Goal: Navigation & Orientation: Find specific page/section

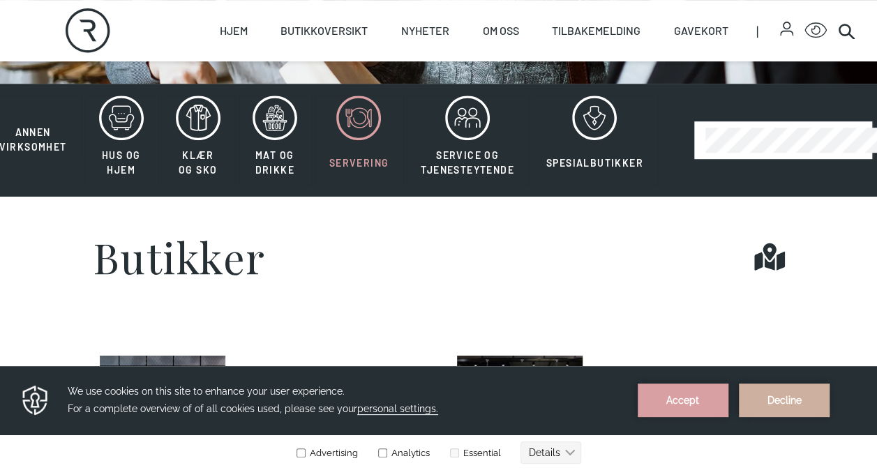
scroll to position [295, 0]
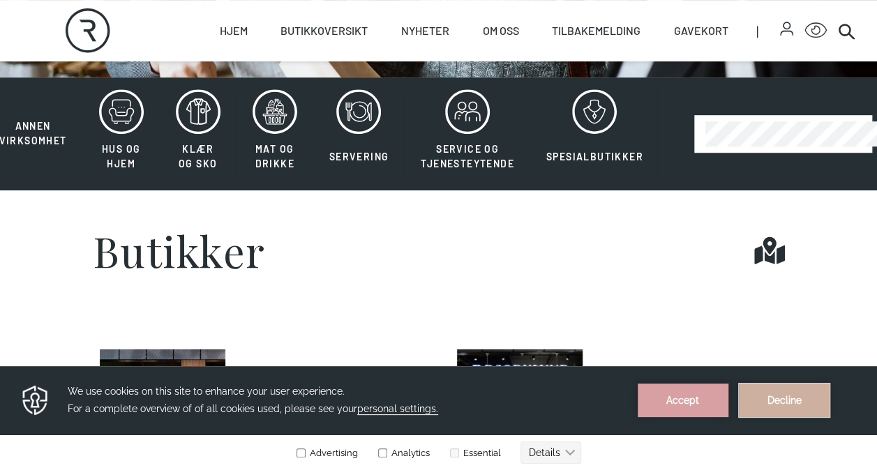
click at [790, 405] on button "Decline" at bounding box center [784, 401] width 91 height 34
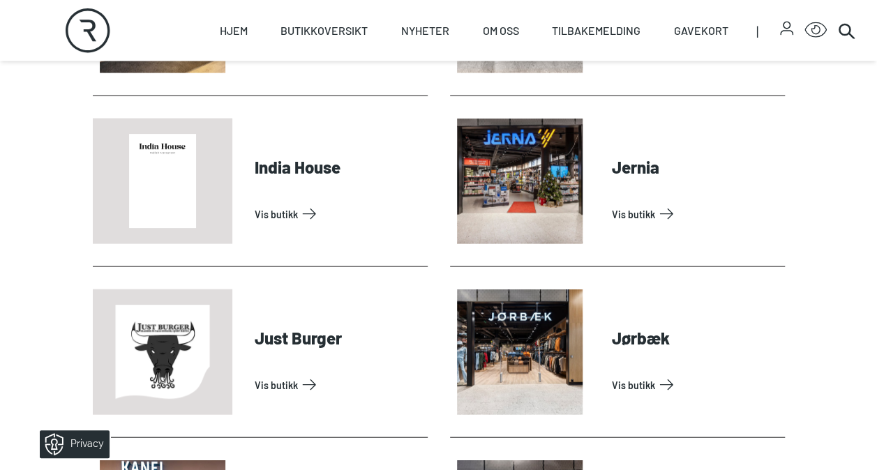
scroll to position [1381, 0]
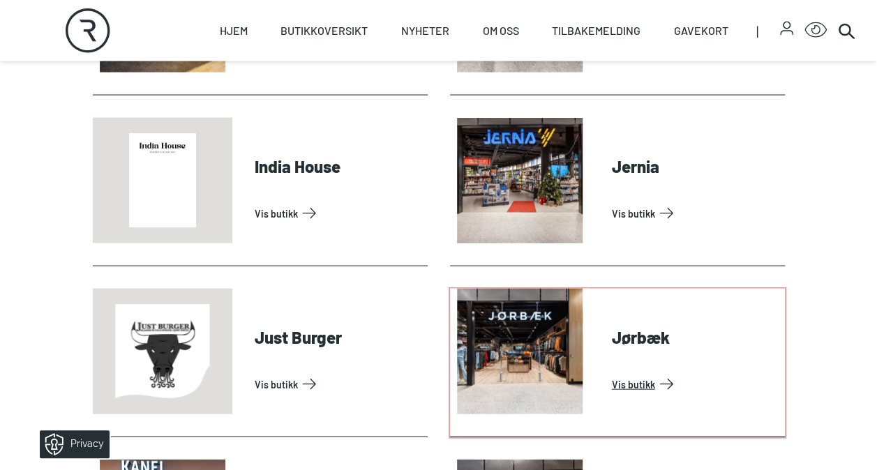
click at [612, 373] on link "Vis butikk" at bounding box center [696, 384] width 168 height 22
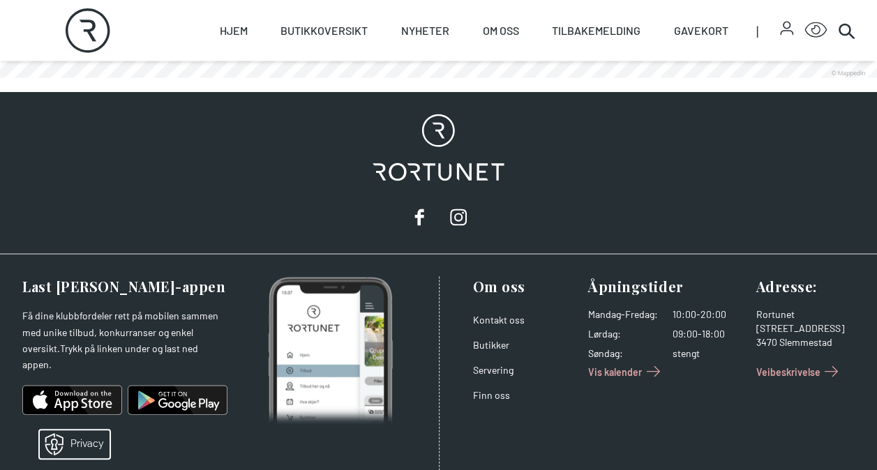
scroll to position [1333, 0]
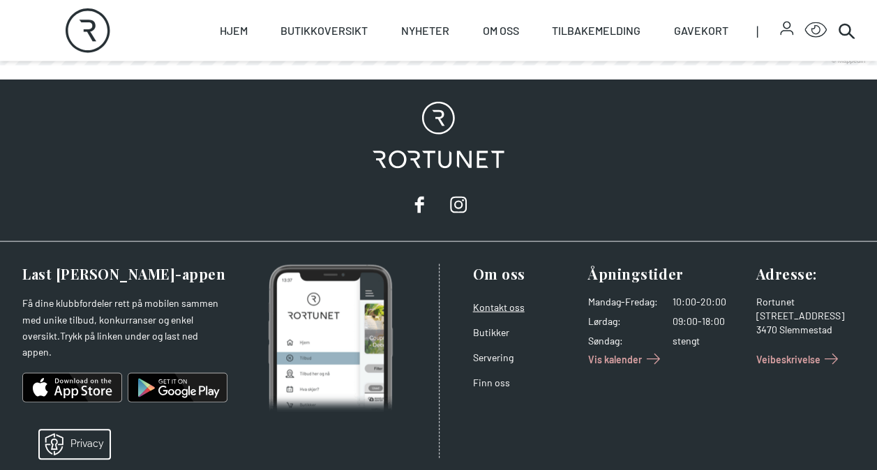
click at [505, 302] on link "Kontakt oss" at bounding box center [499, 308] width 52 height 12
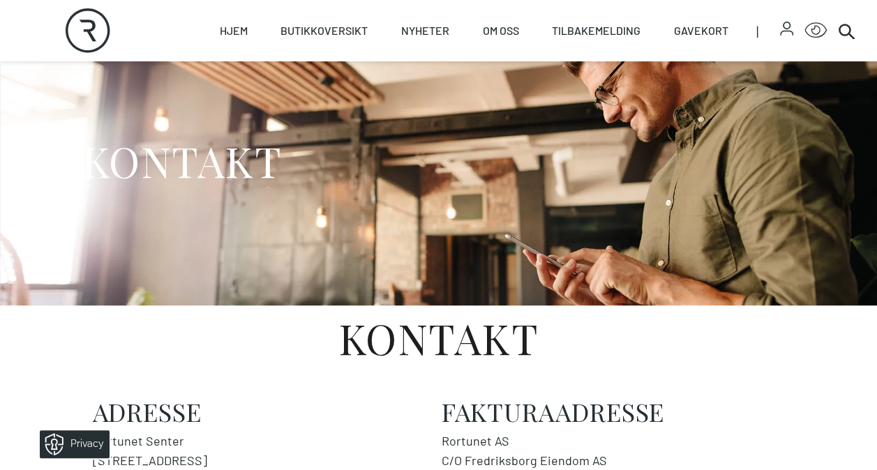
scroll to position [63, 0]
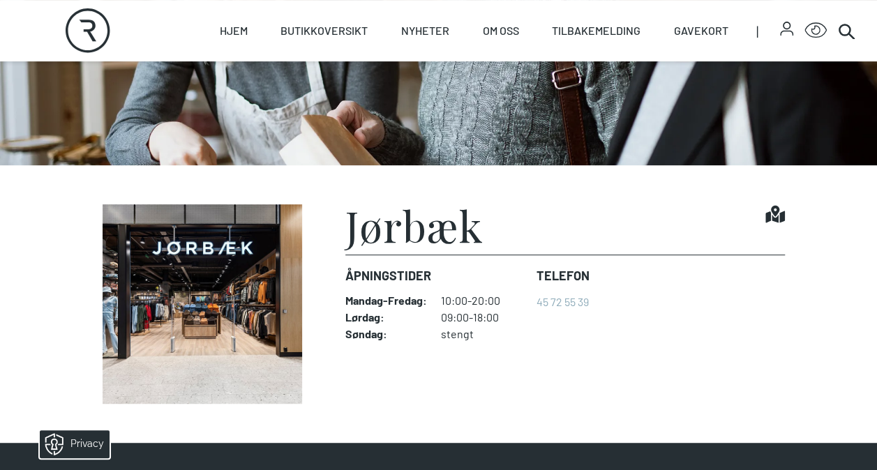
scroll to position [208, 0]
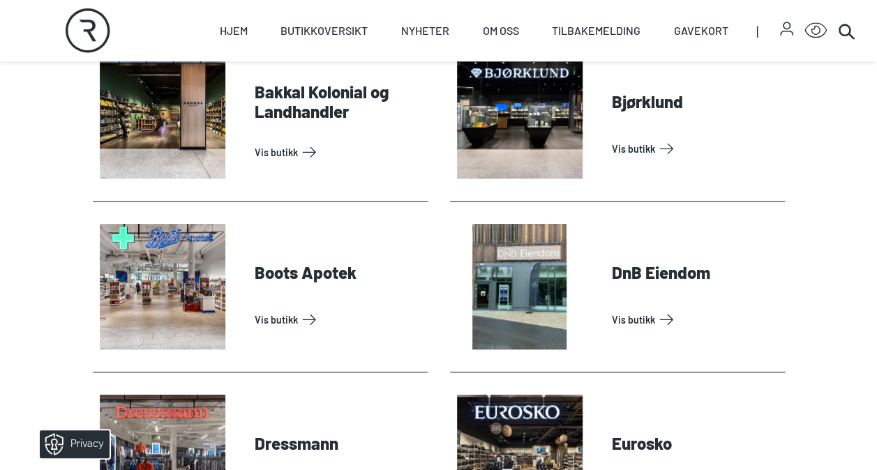
scroll to position [592, 0]
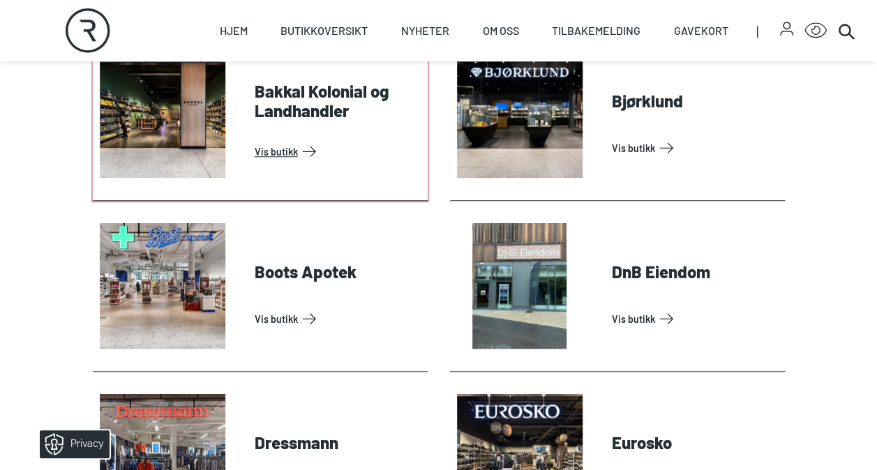
click at [255, 140] on link "Vis butikk" at bounding box center [339, 151] width 168 height 22
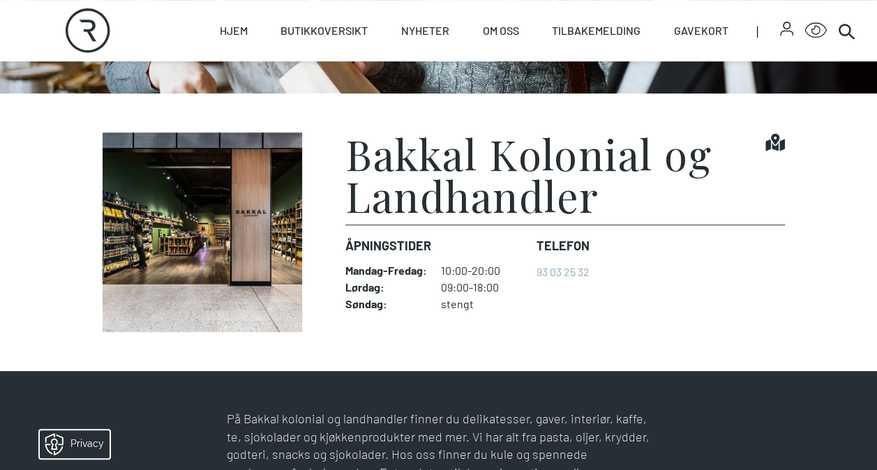
scroll to position [296, 0]
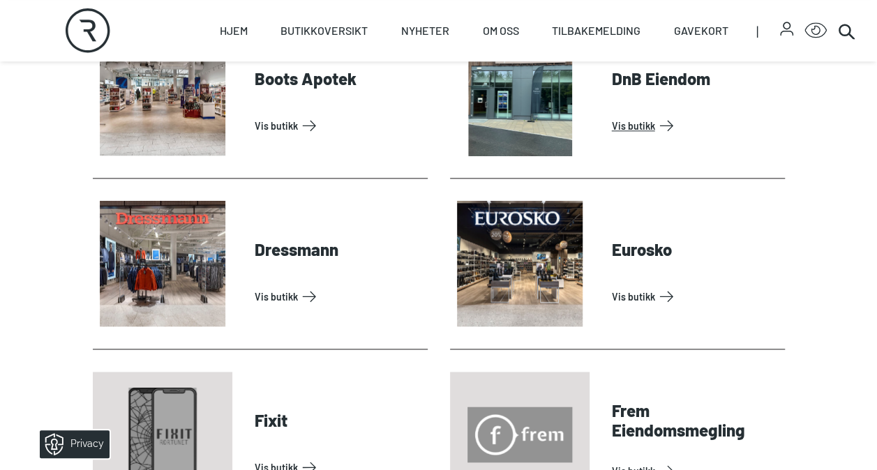
scroll to position [792, 0]
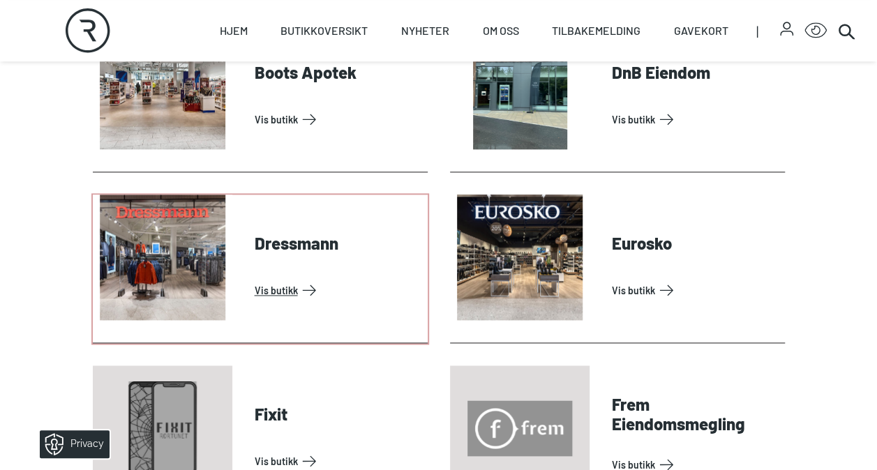
click at [272, 279] on link "Vis butikk" at bounding box center [339, 290] width 168 height 22
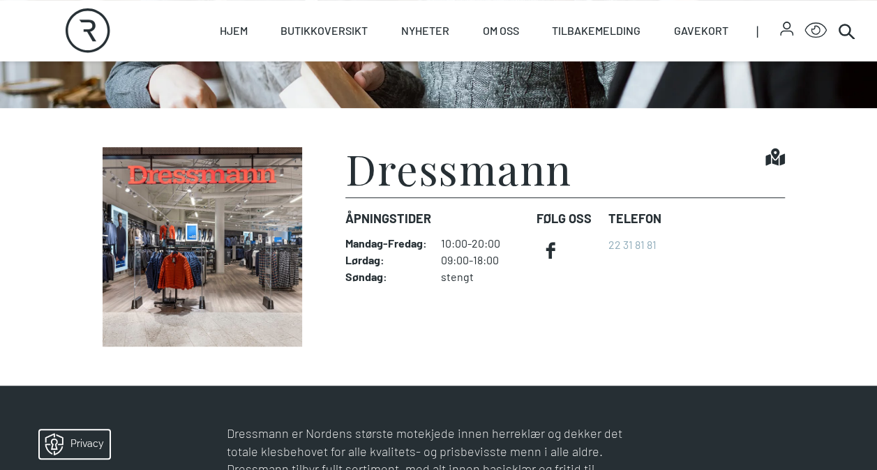
scroll to position [265, 0]
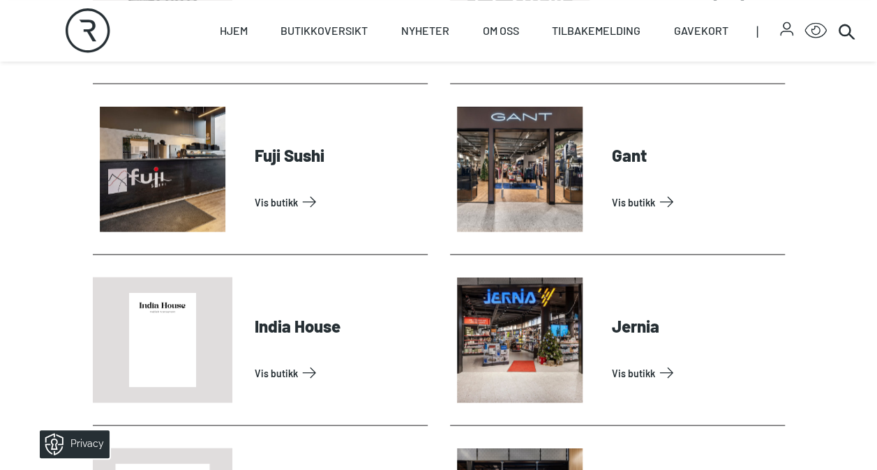
scroll to position [1238, 0]
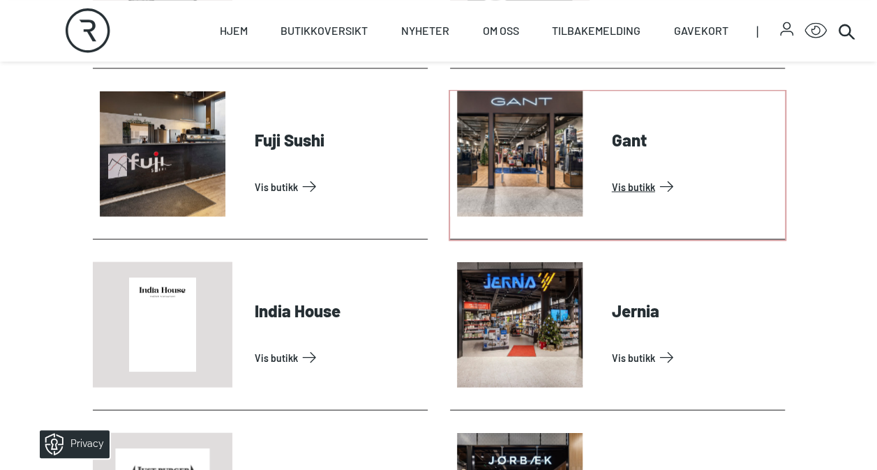
click at [612, 198] on link "Vis butikk" at bounding box center [696, 186] width 168 height 22
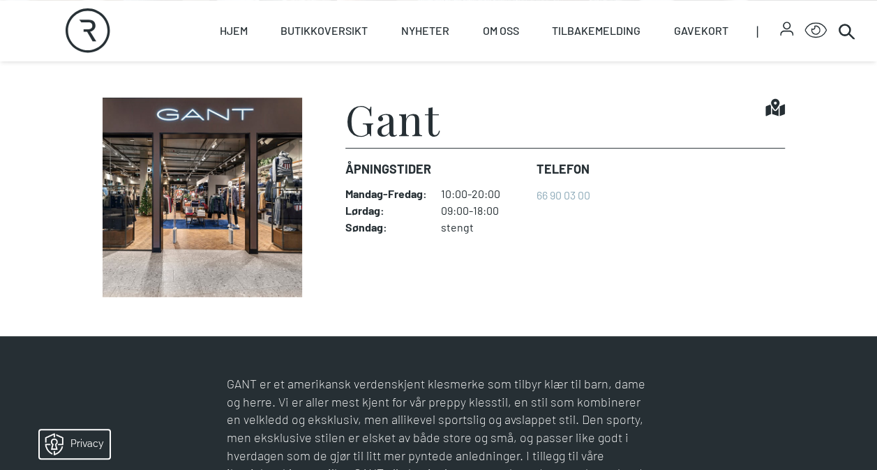
scroll to position [320, 0]
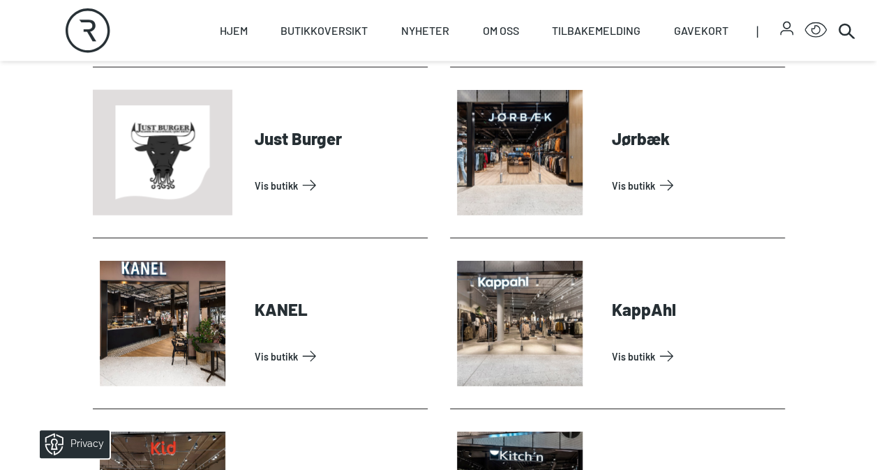
scroll to position [1586, 0]
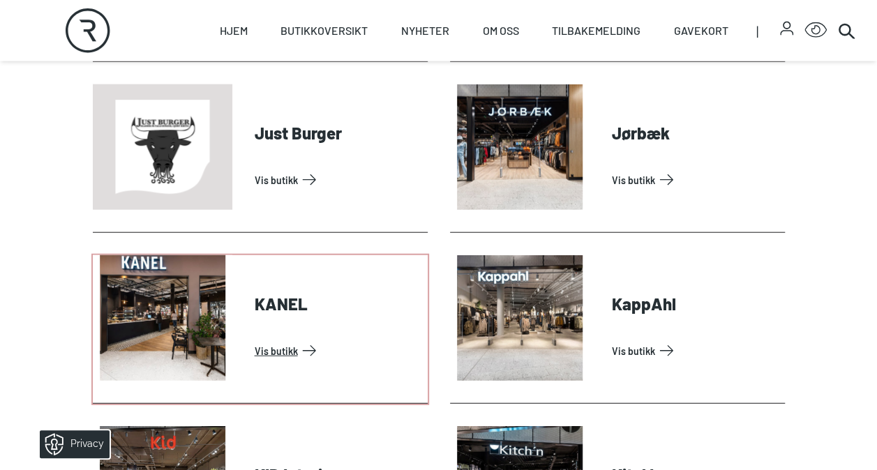
click at [295, 340] on link "Vis butikk" at bounding box center [339, 351] width 168 height 22
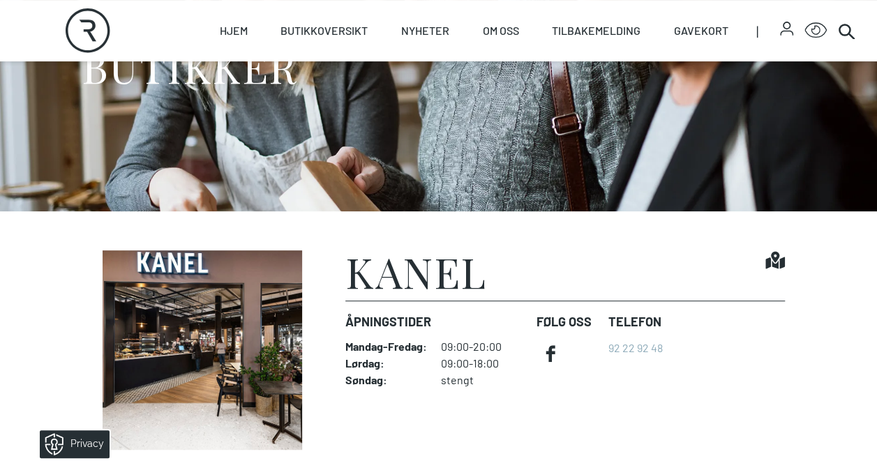
scroll to position [160, 0]
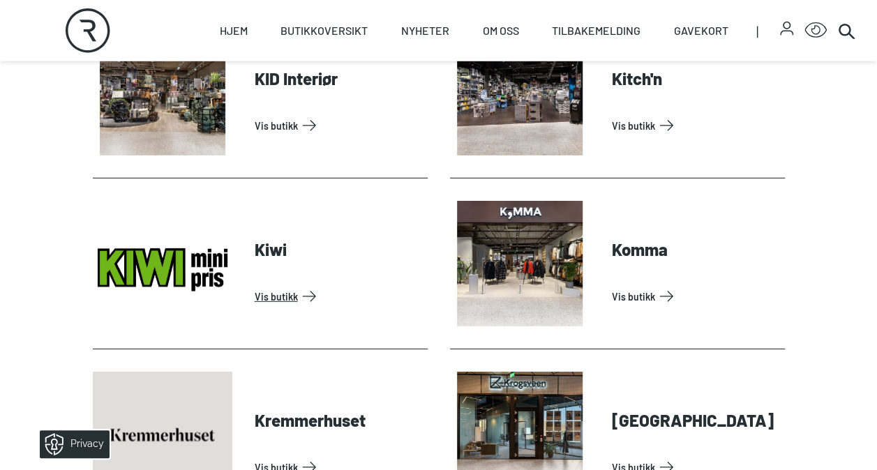
scroll to position [1983, 0]
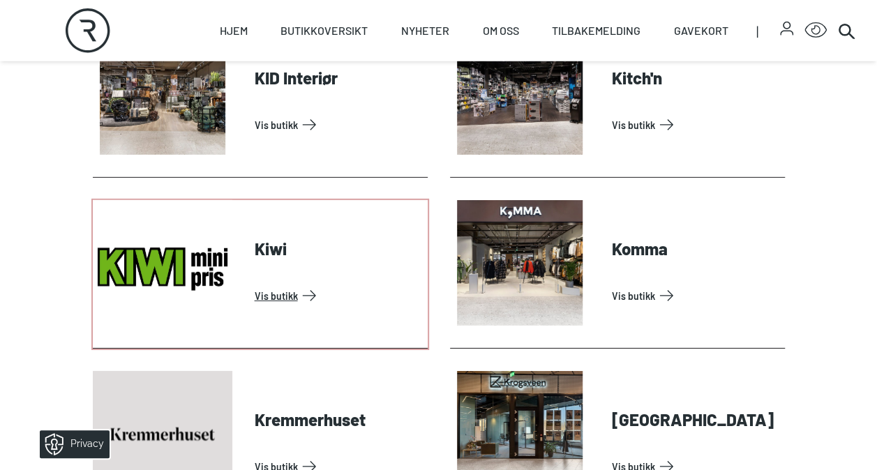
click at [293, 285] on link "Vis butikk" at bounding box center [339, 296] width 168 height 22
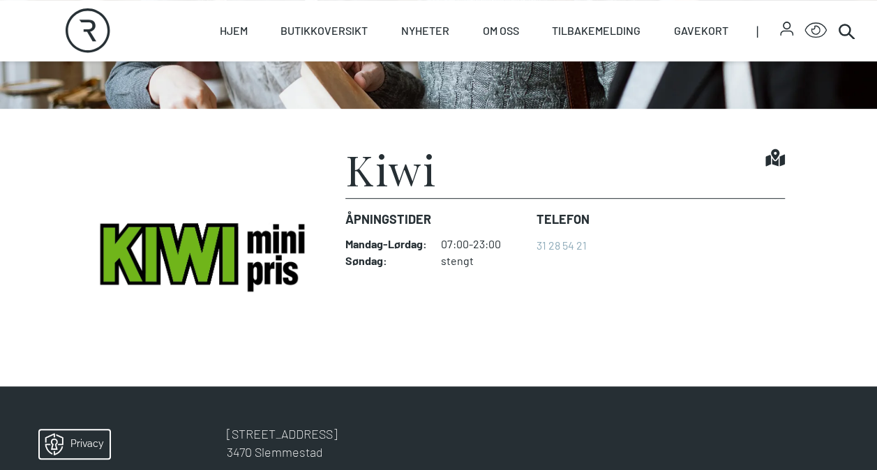
scroll to position [267, 0]
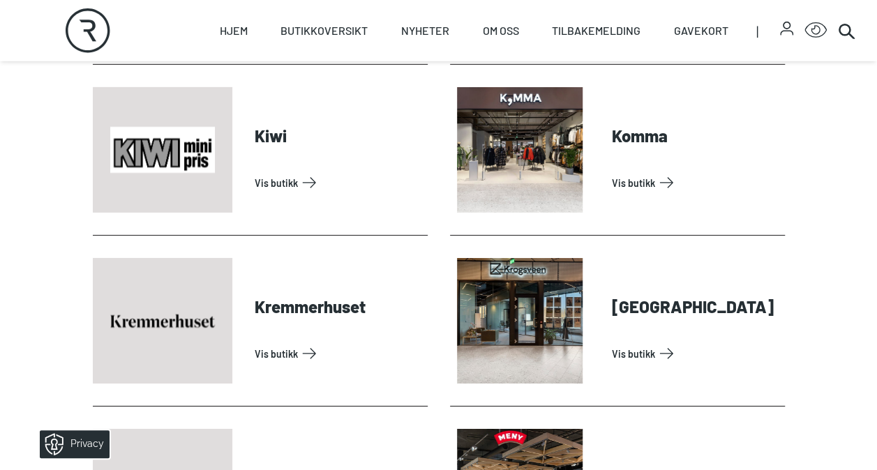
scroll to position [2097, 0]
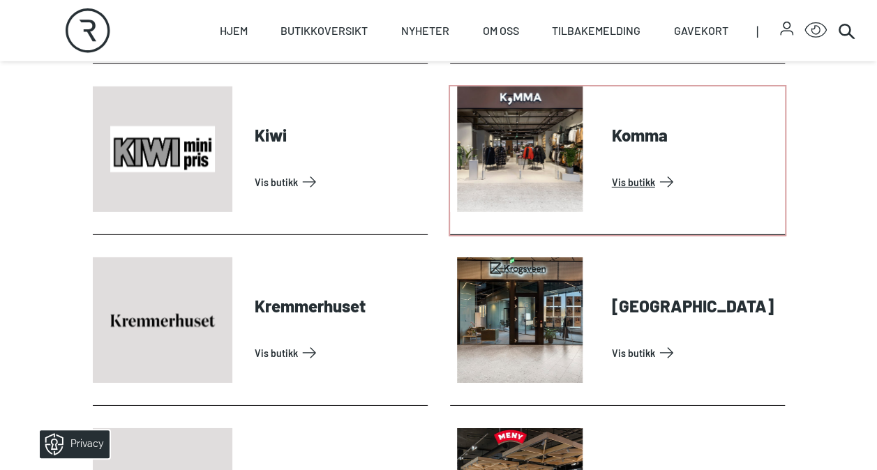
click at [659, 171] on link "Vis butikk" at bounding box center [696, 182] width 168 height 22
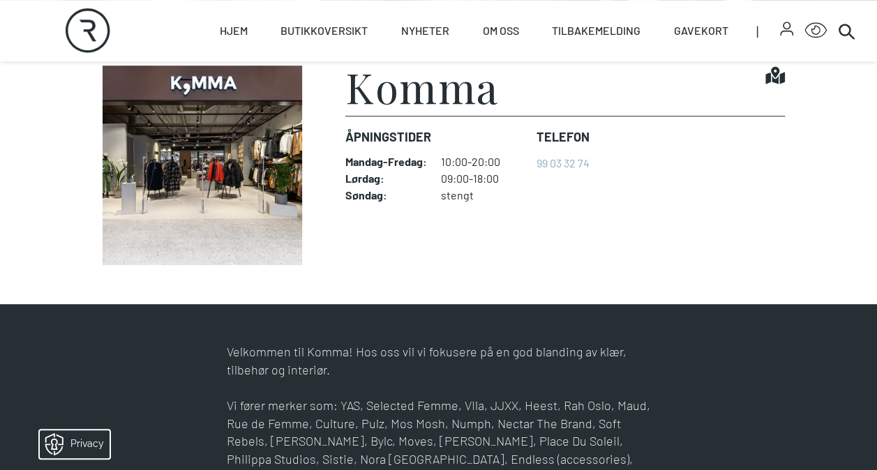
scroll to position [353, 0]
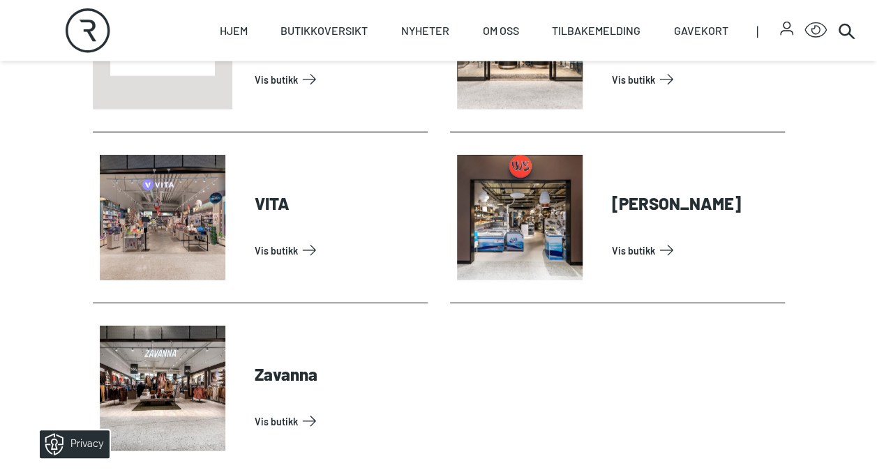
scroll to position [4427, 0]
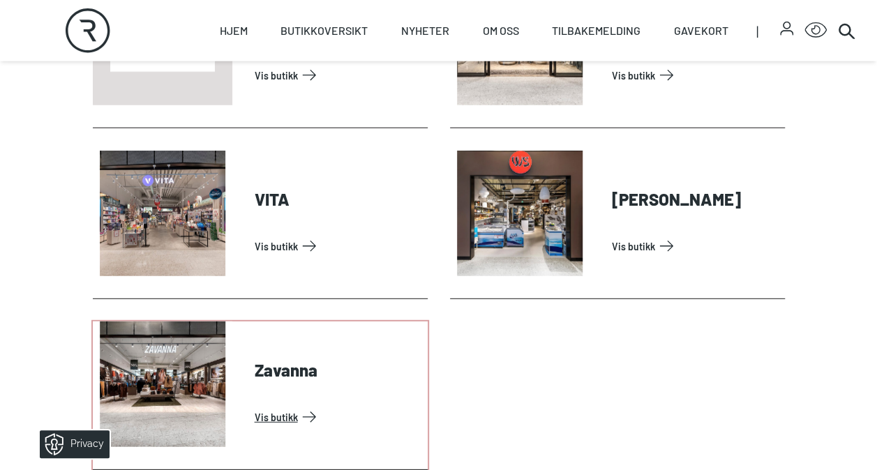
click at [255, 406] on link "Vis butikk" at bounding box center [339, 417] width 168 height 22
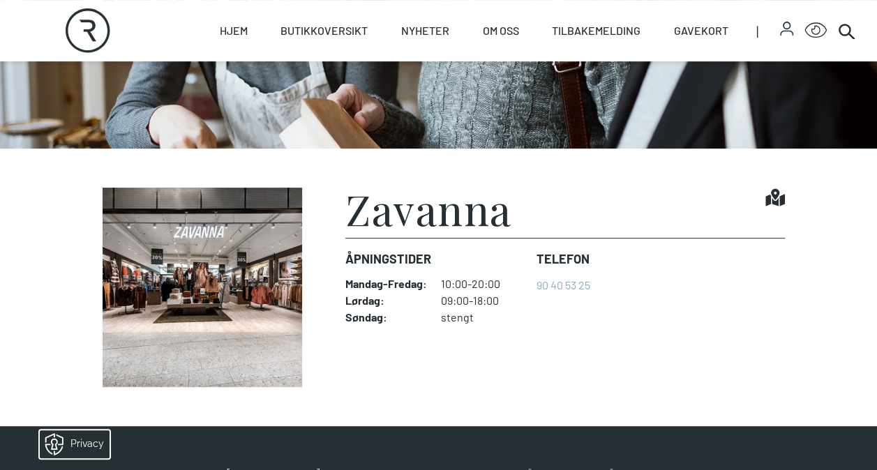
scroll to position [225, 0]
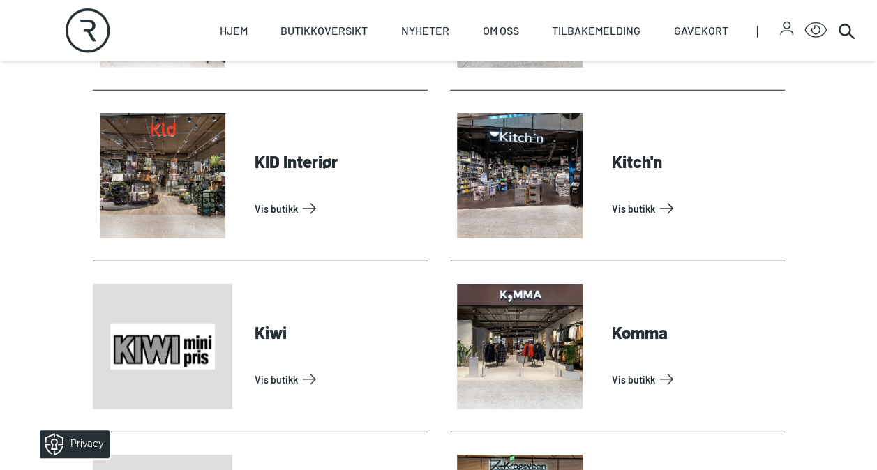
scroll to position [1927, 0]
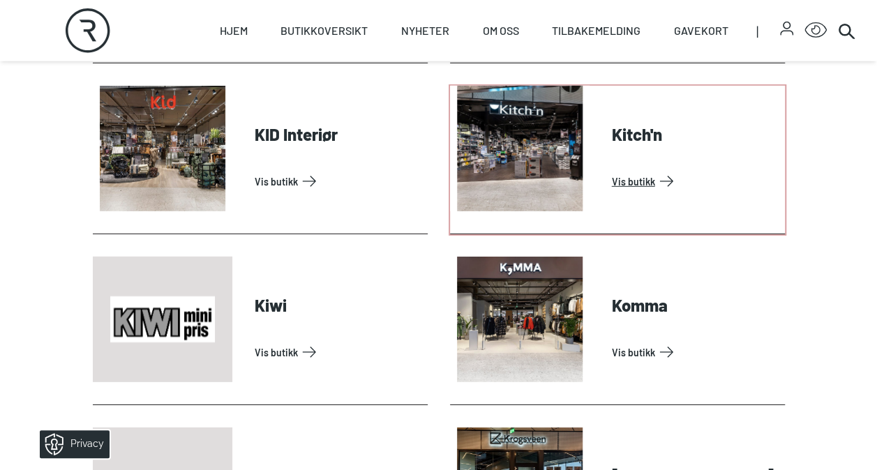
click at [612, 170] on link "Vis butikk" at bounding box center [696, 181] width 168 height 22
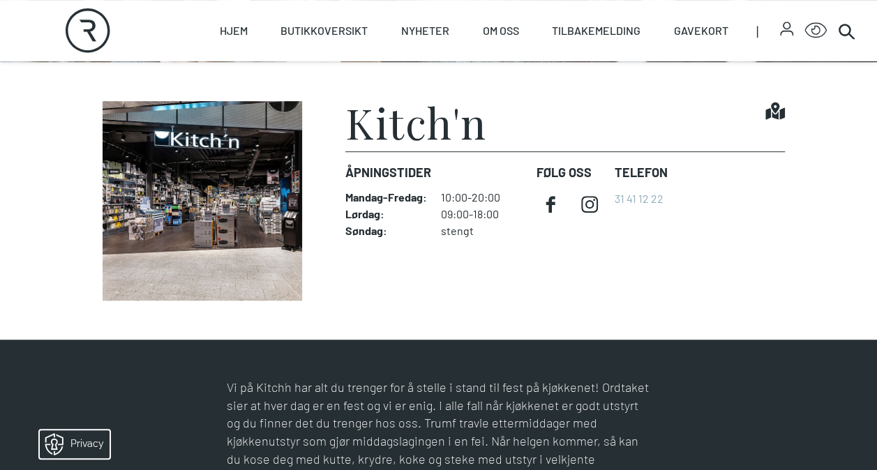
scroll to position [312, 0]
